Goal: Information Seeking & Learning: Understand process/instructions

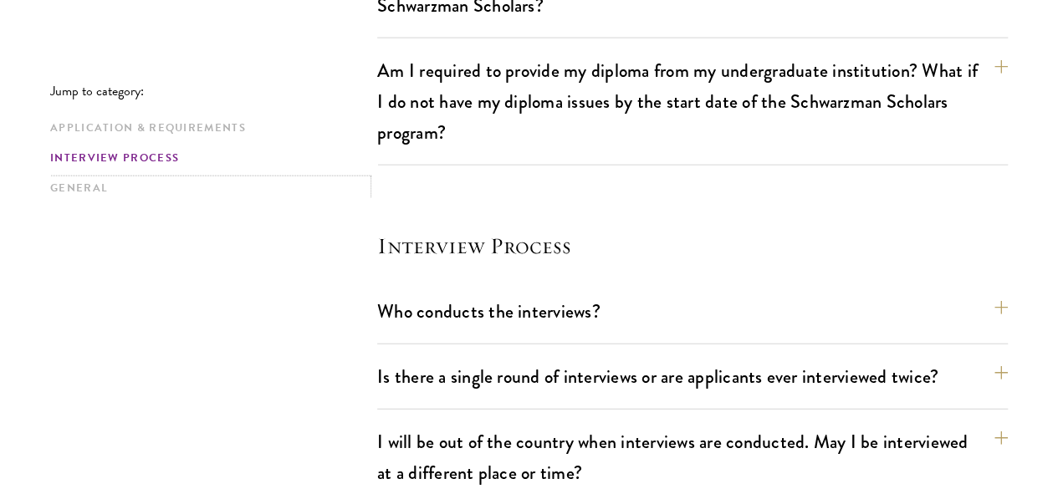
scroll to position [1926, 0]
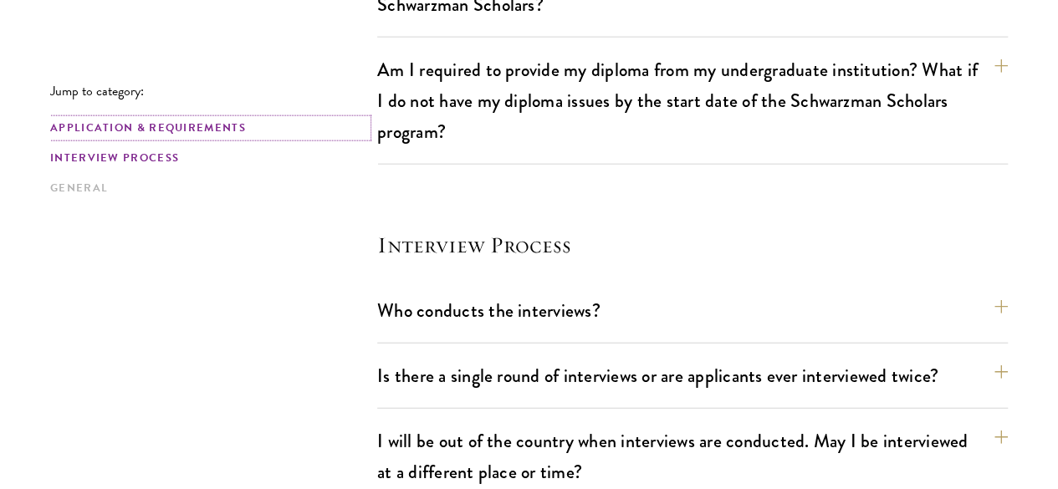
click at [215, 122] on link "Application & Requirements" at bounding box center [208, 129] width 317 height 18
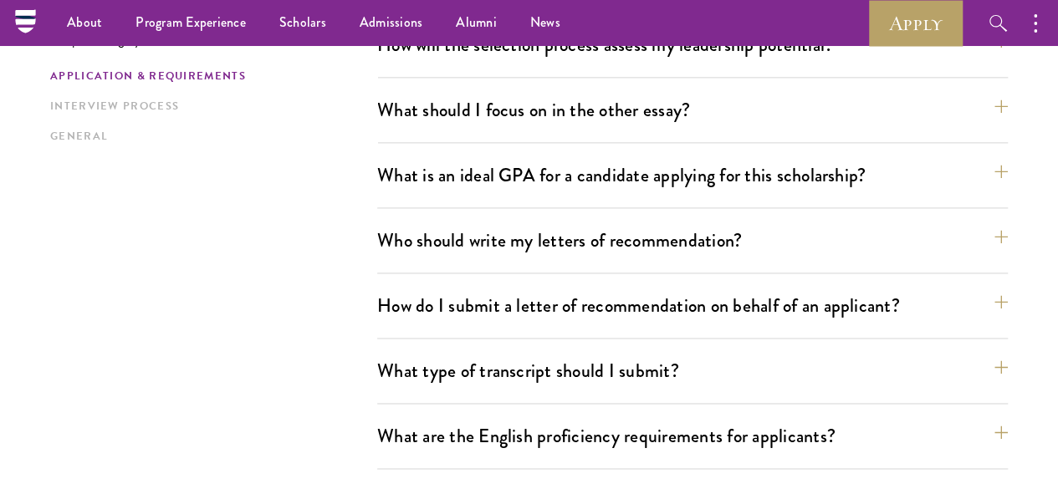
scroll to position [1105, 0]
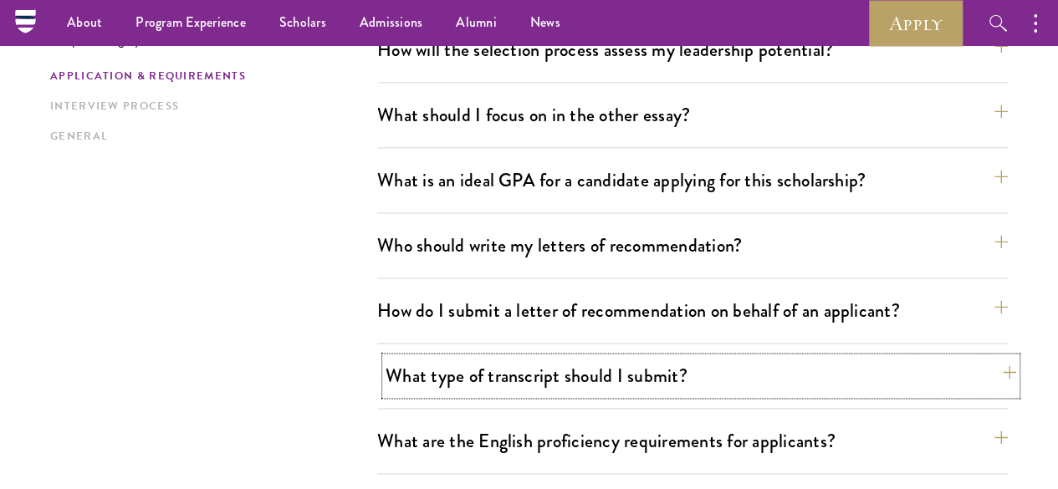
click at [405, 357] on button "What type of transcript should I submit?" at bounding box center [701, 376] width 631 height 38
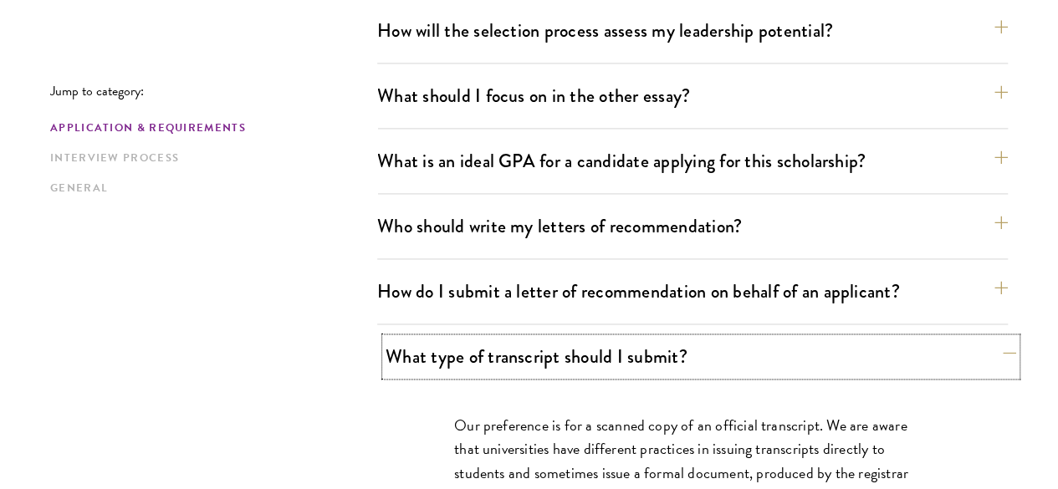
scroll to position [1139, 0]
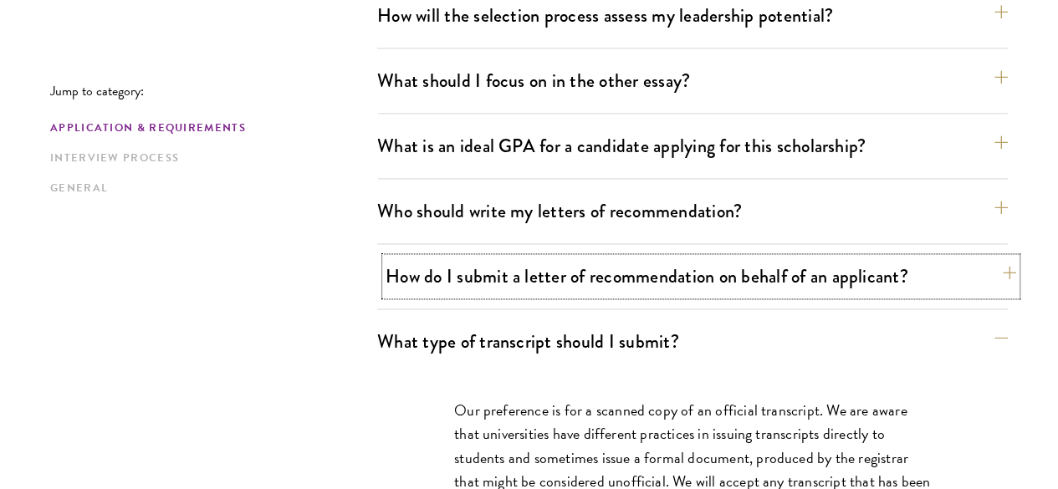
click at [504, 258] on button "How do I submit a letter of recommendation on behalf of an applicant?" at bounding box center [701, 277] width 631 height 38
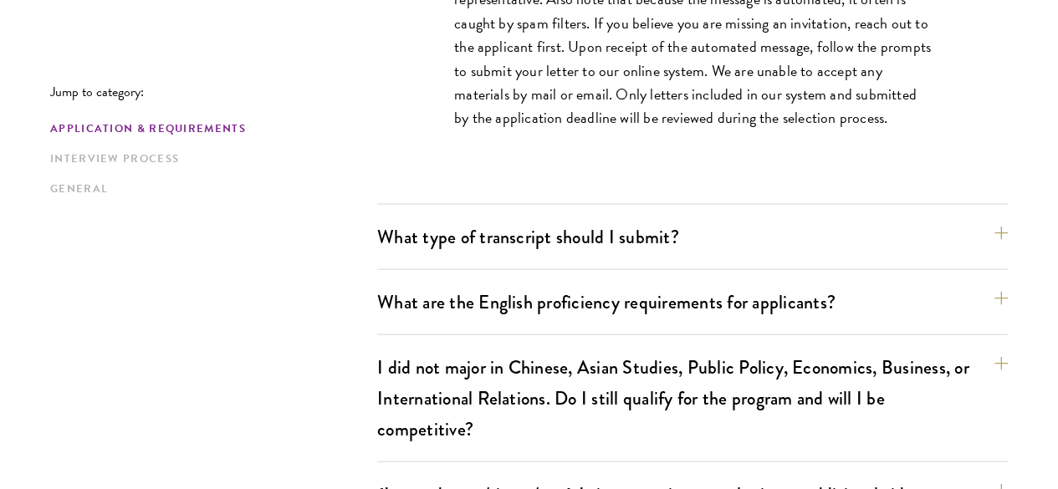
scroll to position [1580, 0]
click at [518, 217] on button "What type of transcript should I submit?" at bounding box center [701, 236] width 631 height 38
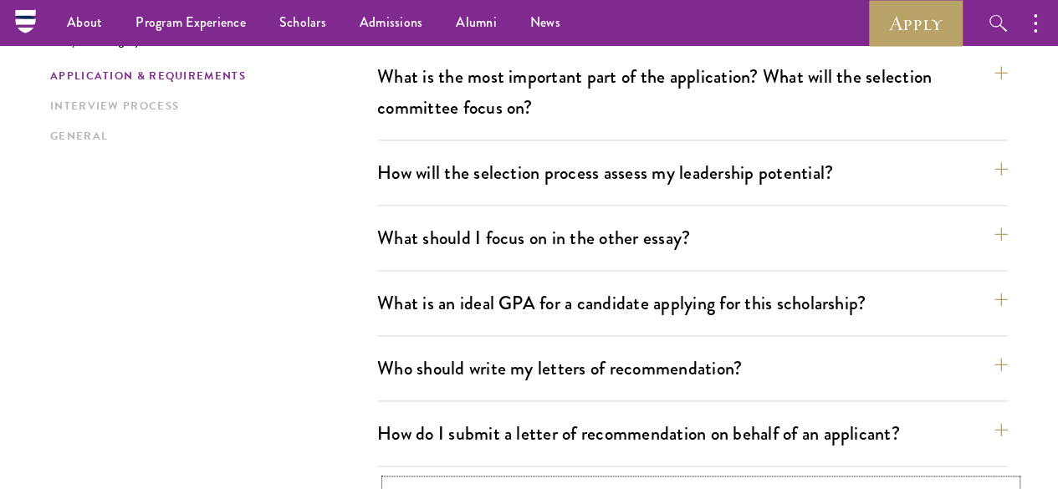
scroll to position [981, 0]
click at [576, 350] on button "Who should write my letters of recommendation?" at bounding box center [701, 369] width 631 height 38
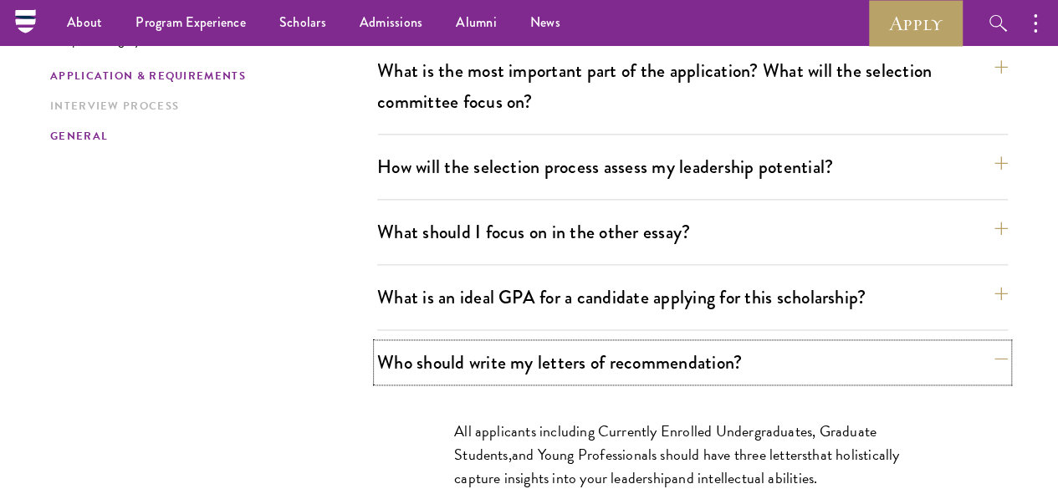
scroll to position [983, 0]
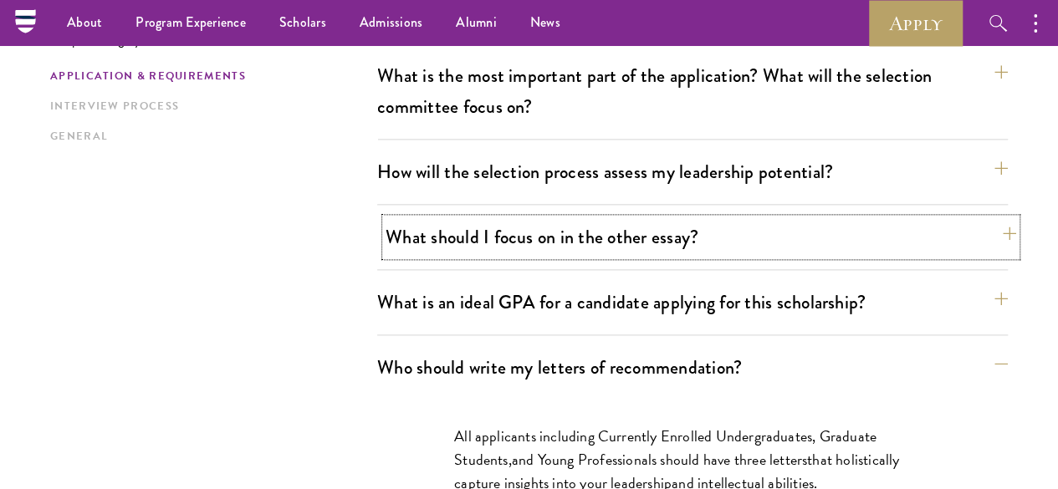
click at [476, 218] on button "What should I focus on in the other essay?" at bounding box center [701, 237] width 631 height 38
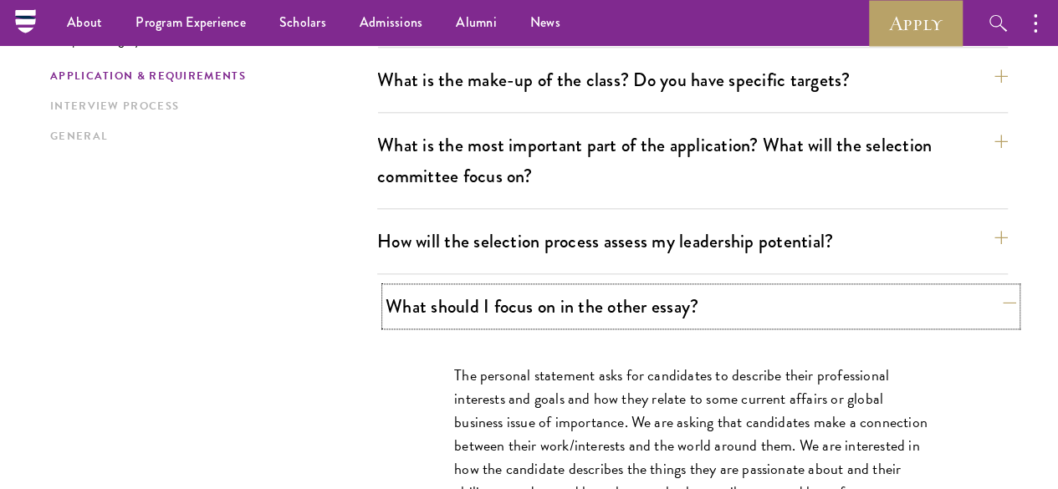
scroll to position [904, 0]
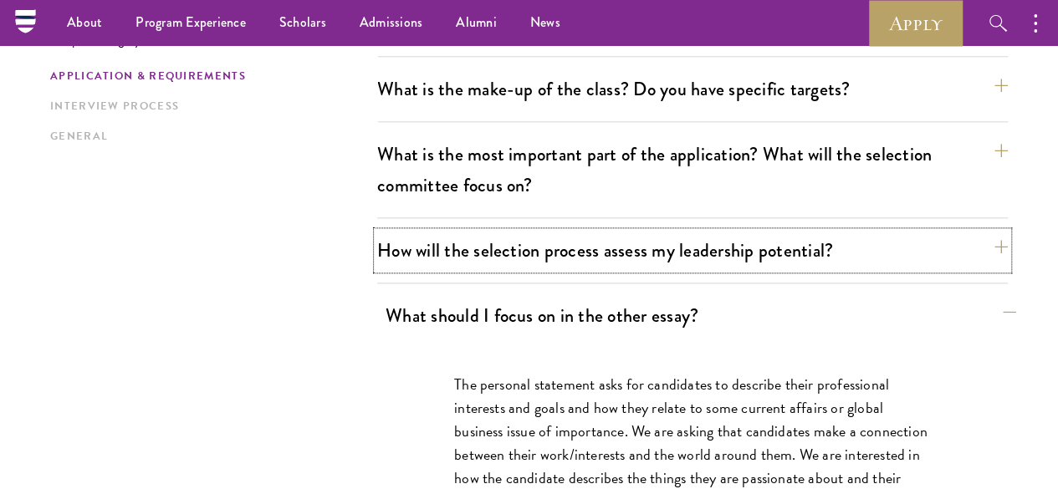
click at [476, 232] on button "How will the selection process assess my leadership potential?" at bounding box center [692, 251] width 631 height 38
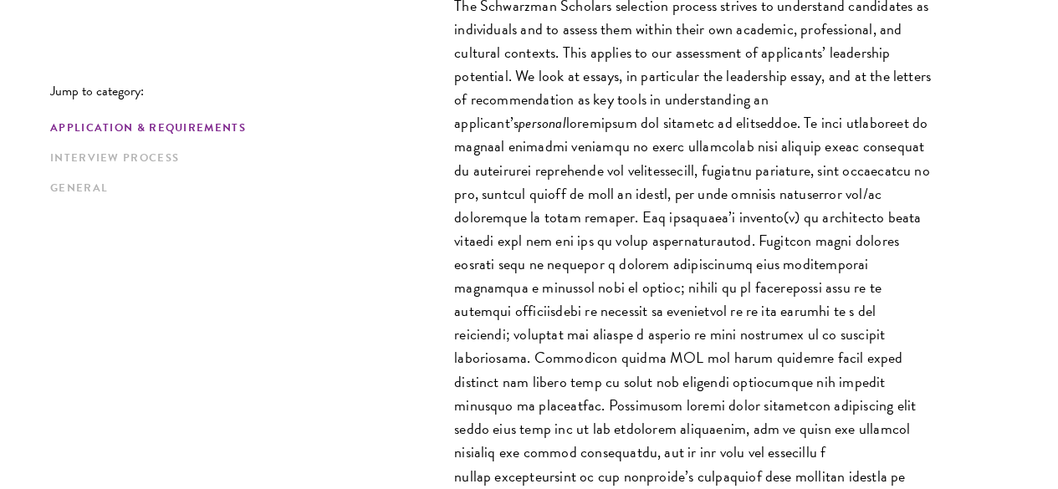
scroll to position [1219, 0]
click at [407, 278] on div "The Schwarzman Scholars selection process strives to understand candidates as i…" at bounding box center [692, 383] width 577 height 830
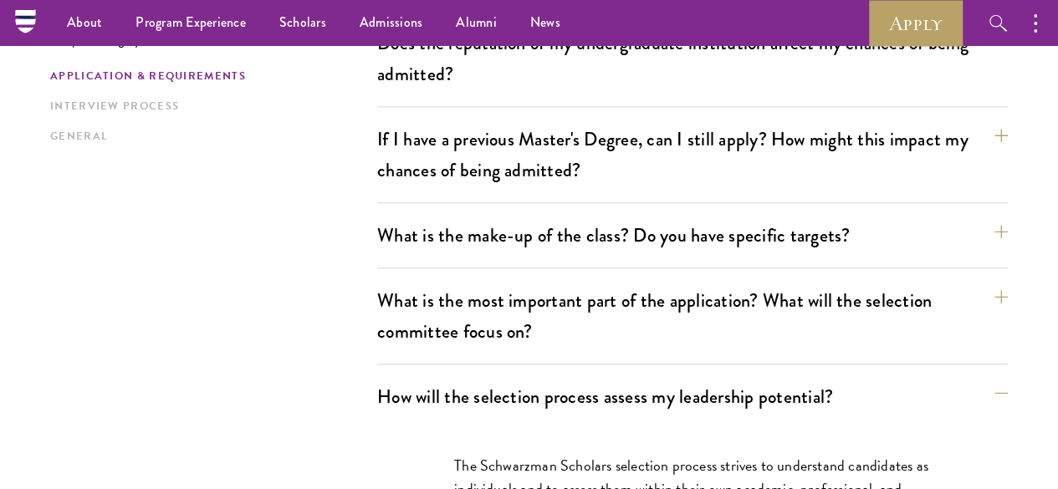
scroll to position [749, 0]
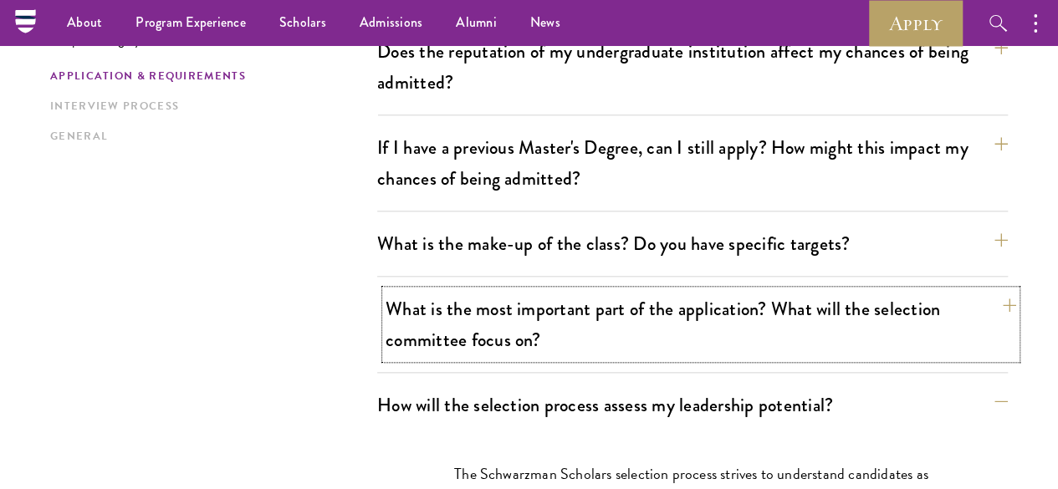
click at [480, 293] on button "What is the most important part of the application? What will the selection com…" at bounding box center [701, 324] width 631 height 69
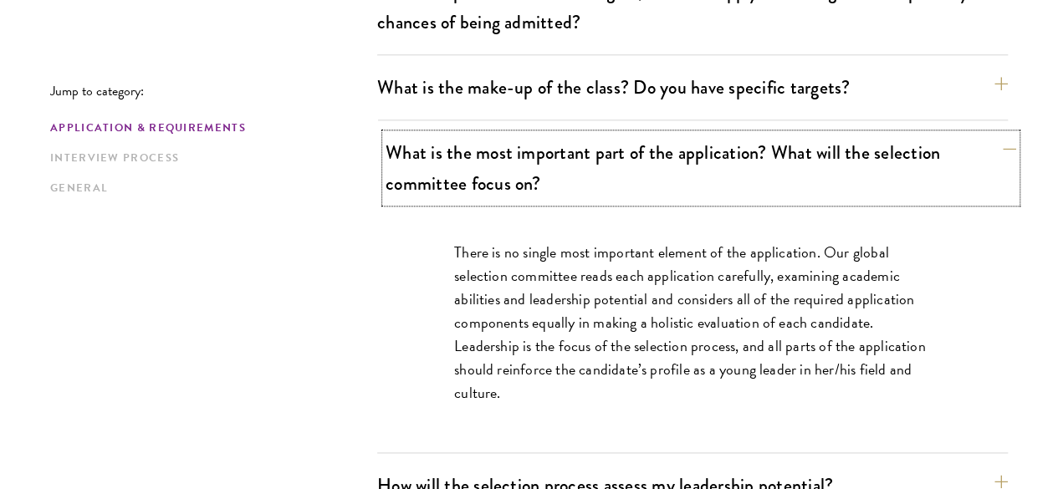
scroll to position [908, 0]
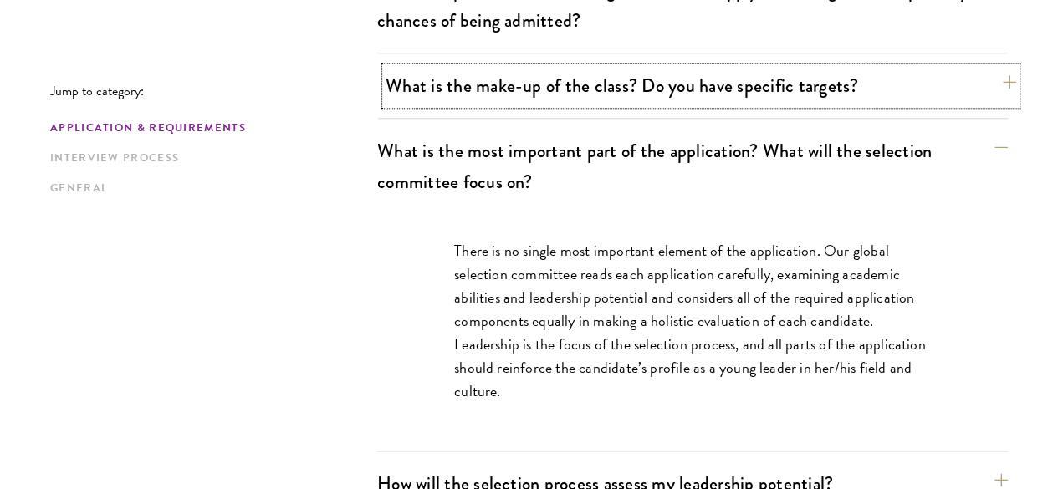
click at [490, 67] on button "What is the make-up of the class? Do you have specific targets?" at bounding box center [701, 86] width 631 height 38
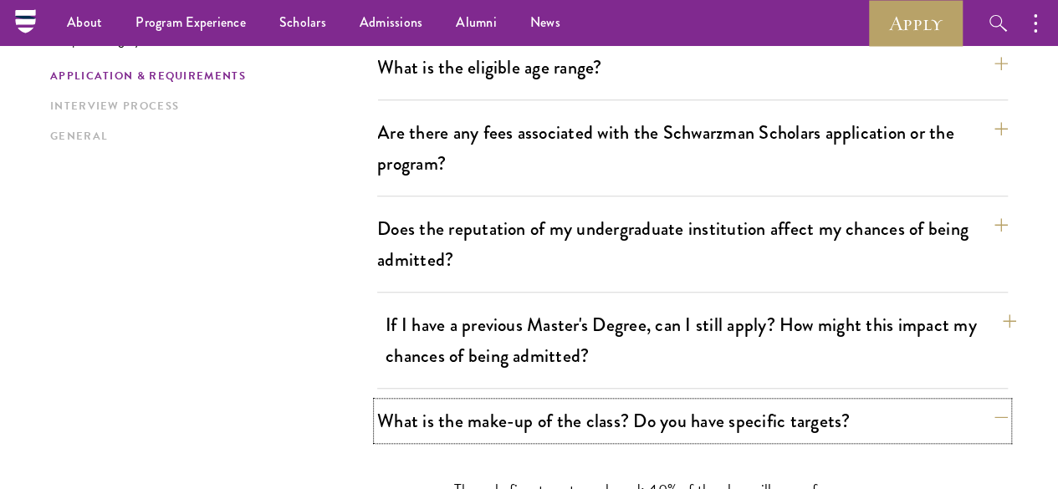
scroll to position [570, 0]
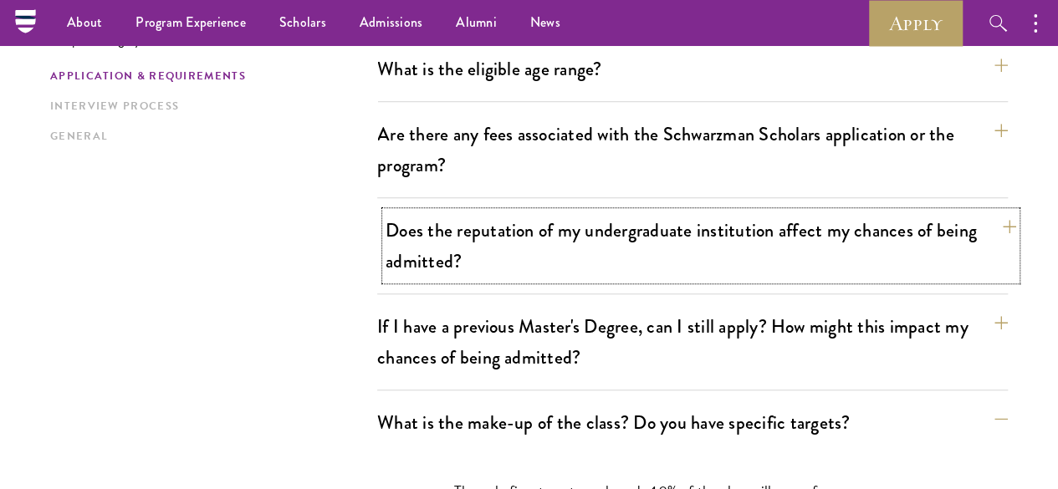
click at [519, 236] on button "Does the reputation of my undergraduate institution affect my chances of being …" at bounding box center [701, 246] width 631 height 69
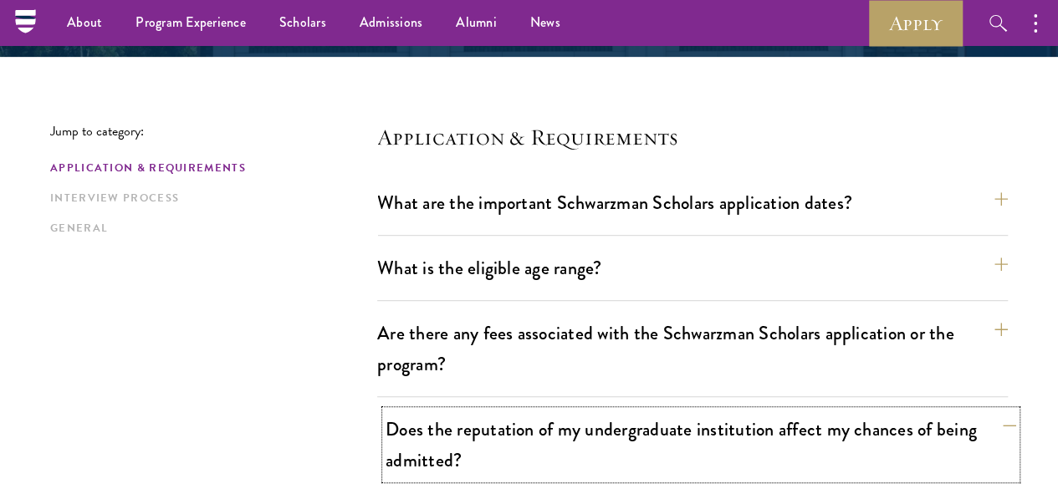
scroll to position [348, 0]
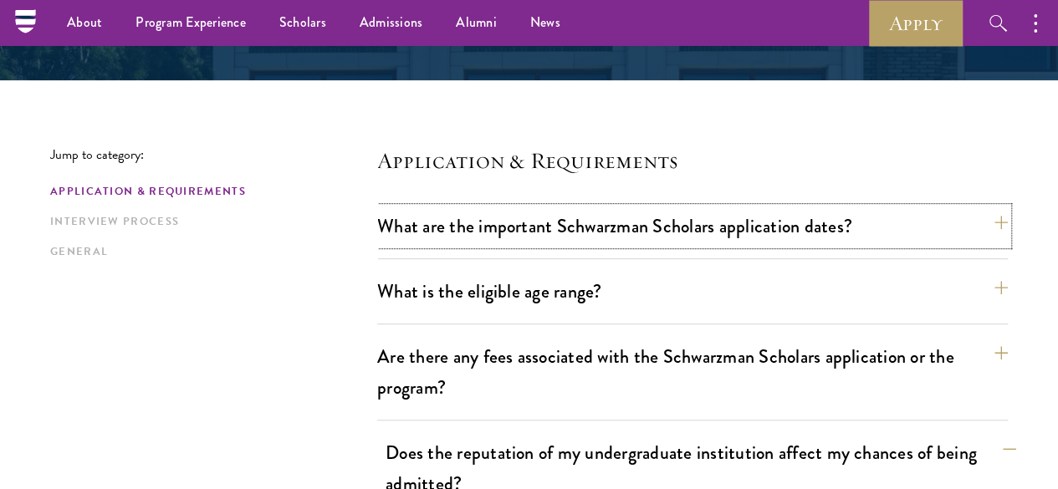
click at [519, 236] on button "What are the important Schwarzman Scholars application dates?" at bounding box center [692, 226] width 631 height 38
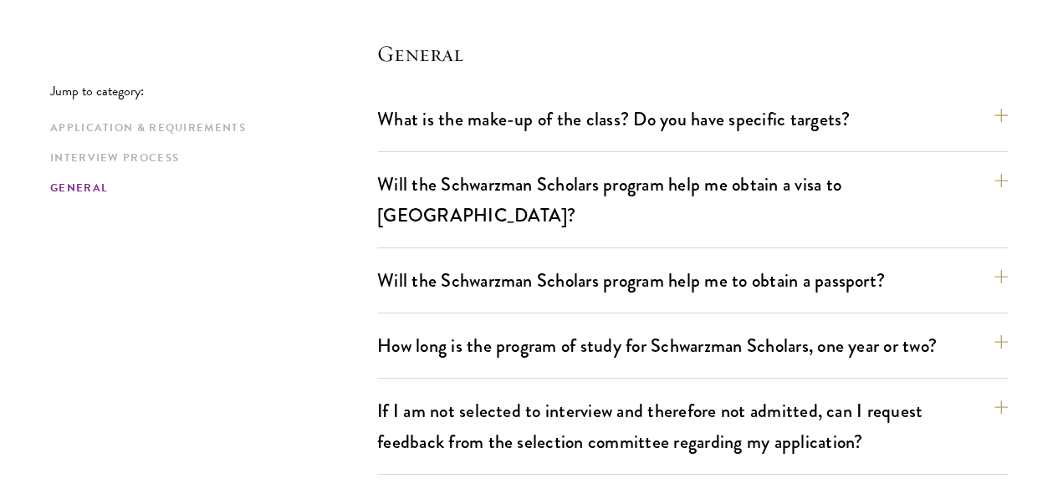
scroll to position [3196, 0]
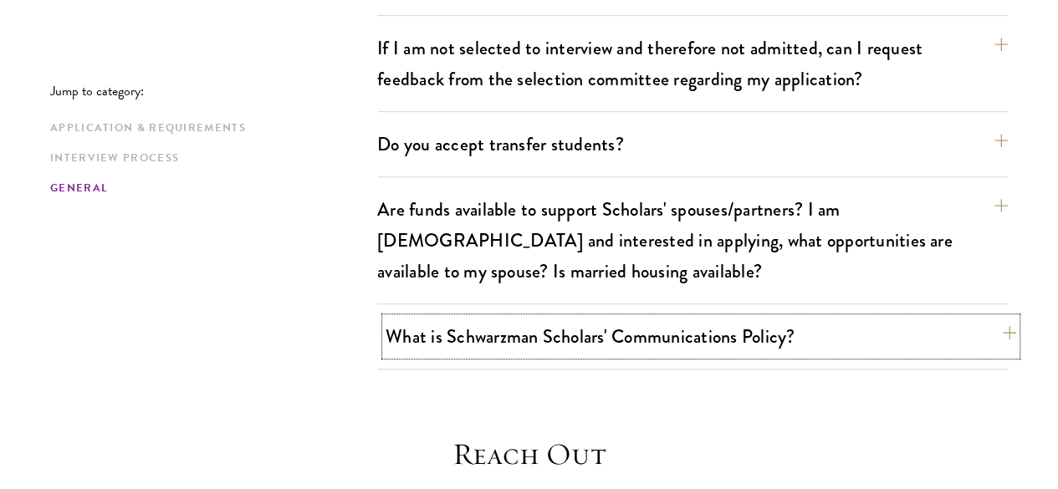
click at [575, 318] on button "What is Schwarzman Scholars' Communications Policy?" at bounding box center [701, 337] width 631 height 38
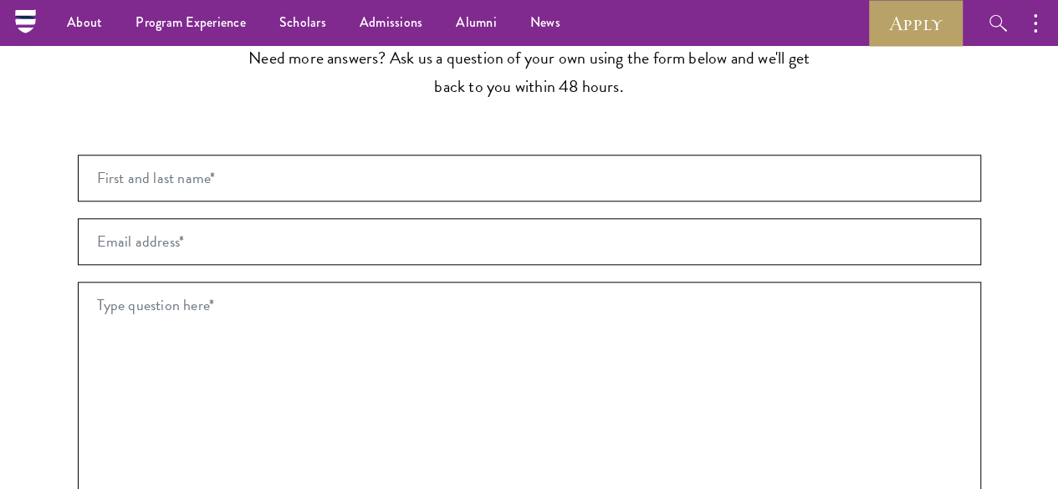
scroll to position [3892, 0]
